Goal: Find specific page/section

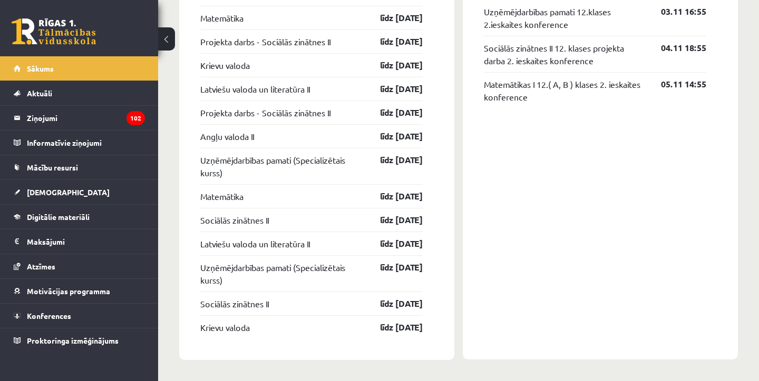
scroll to position [1233, 0]
click at [62, 94] on link "Aktuāli" at bounding box center [79, 93] width 131 height 24
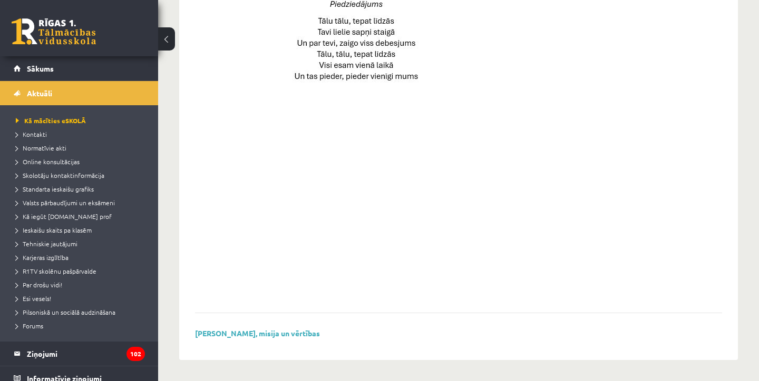
scroll to position [764, 0]
click at [130, 76] on link "Sākums" at bounding box center [79, 68] width 131 height 24
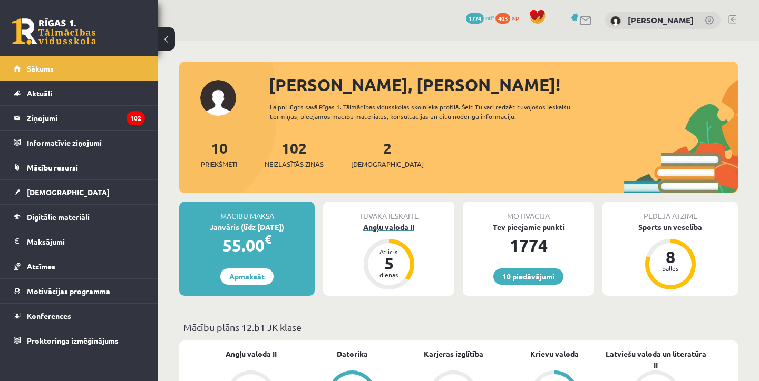
click at [392, 222] on div "Angļu valoda II" at bounding box center [388, 227] width 131 height 11
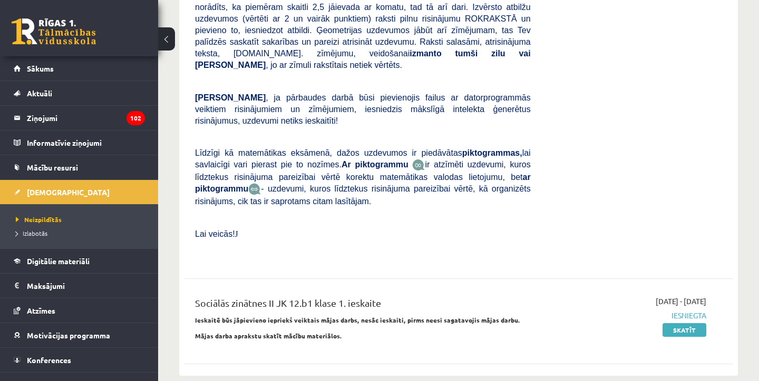
scroll to position [292, 0]
